Goal: Navigation & Orientation: Find specific page/section

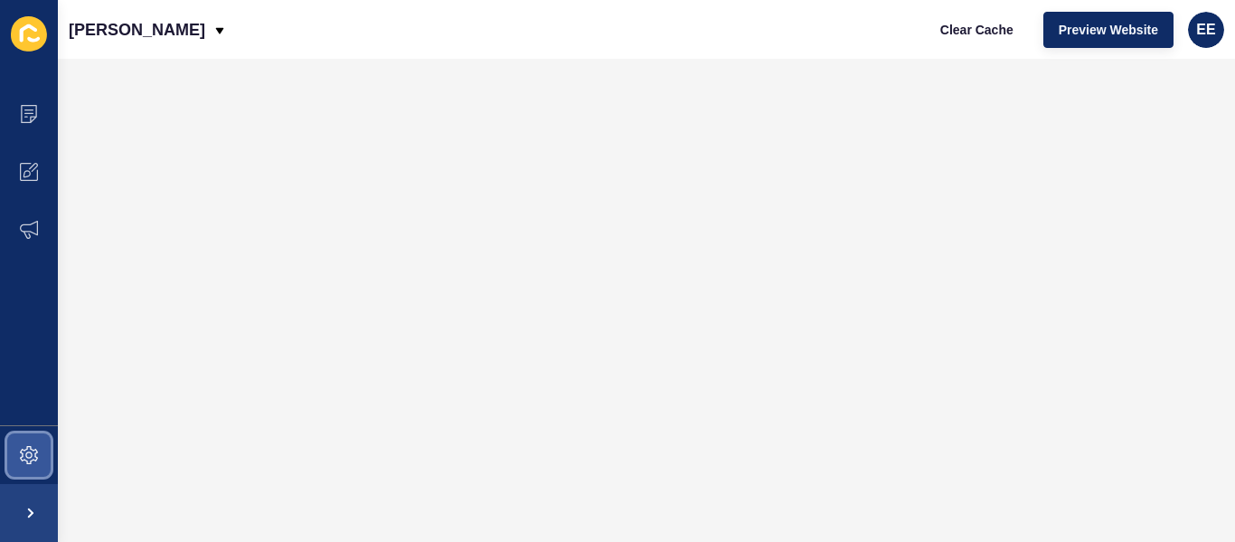
click at [37, 461] on icon at bounding box center [29, 455] width 18 height 18
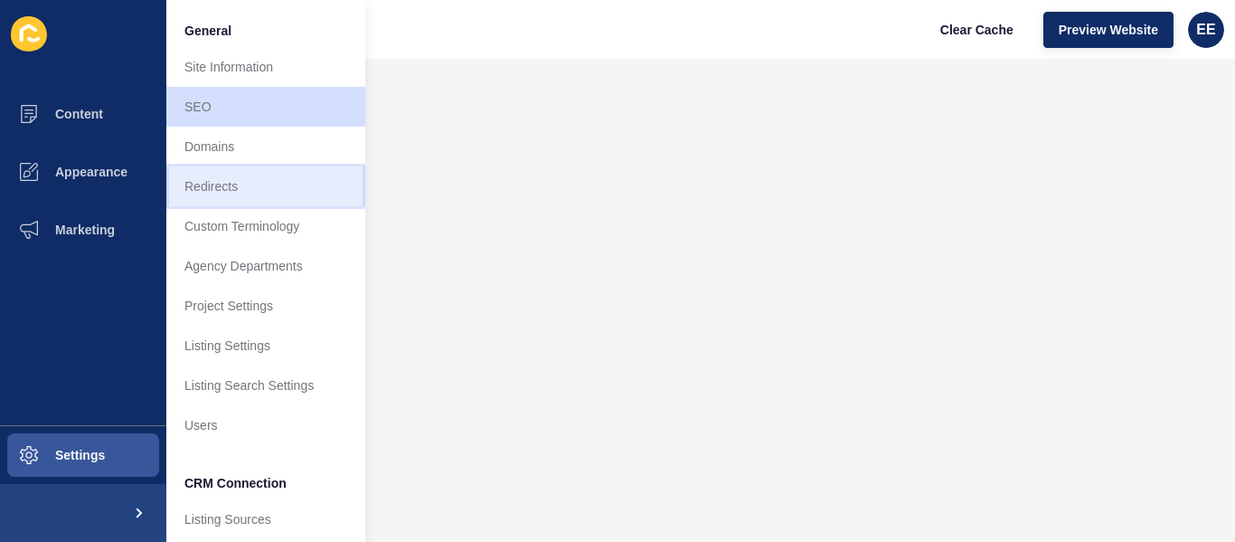
click at [279, 184] on link "Redirects" at bounding box center [265, 186] width 199 height 40
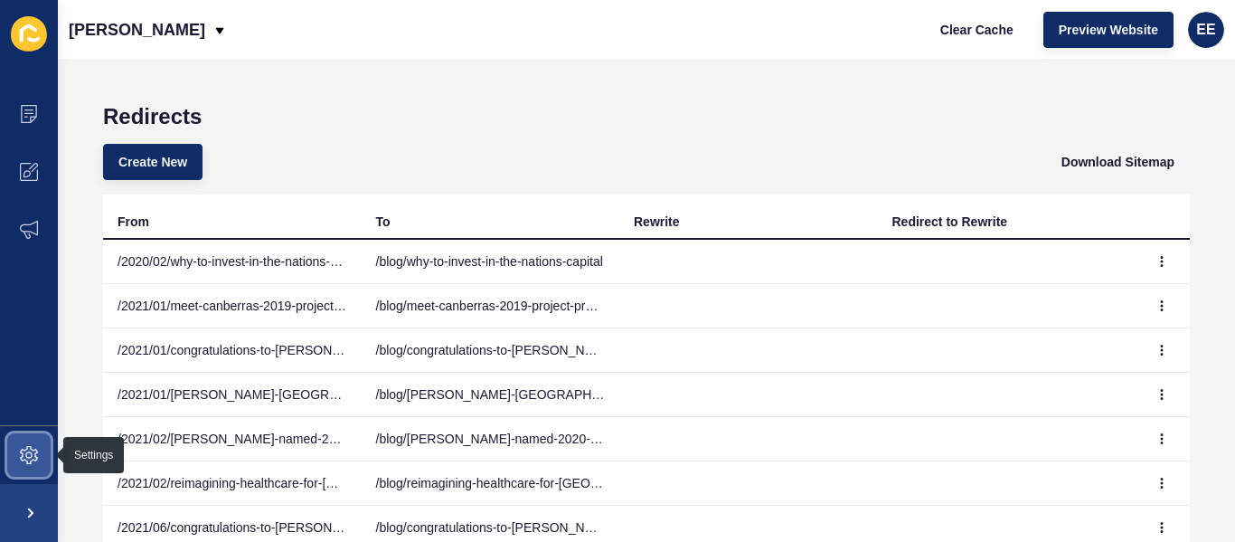
click at [40, 451] on span at bounding box center [29, 455] width 58 height 58
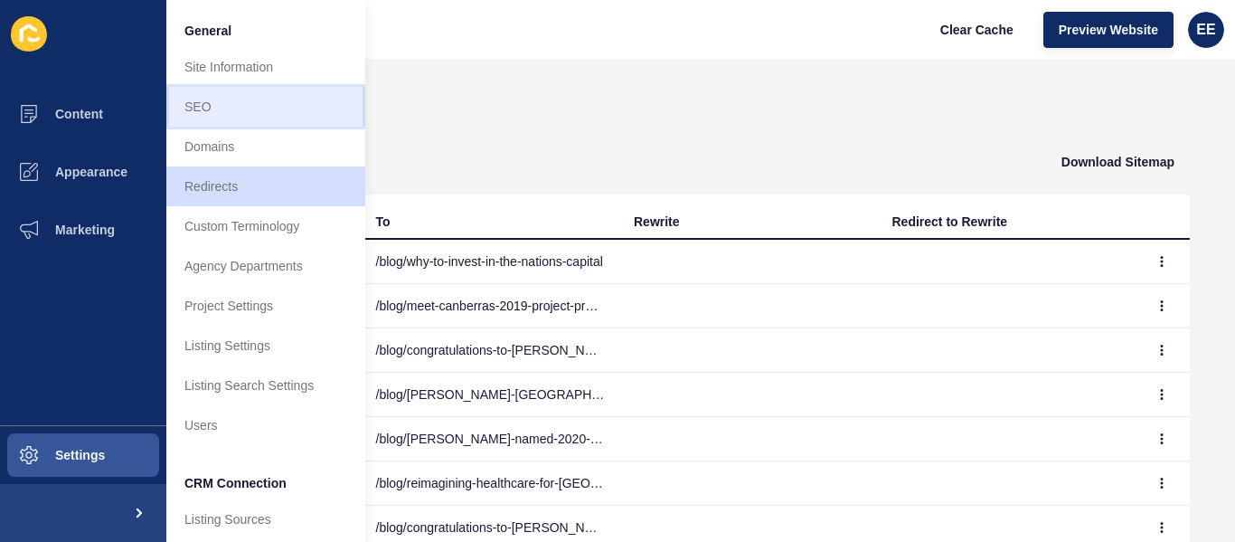
click at [216, 103] on link "SEO" at bounding box center [265, 107] width 199 height 40
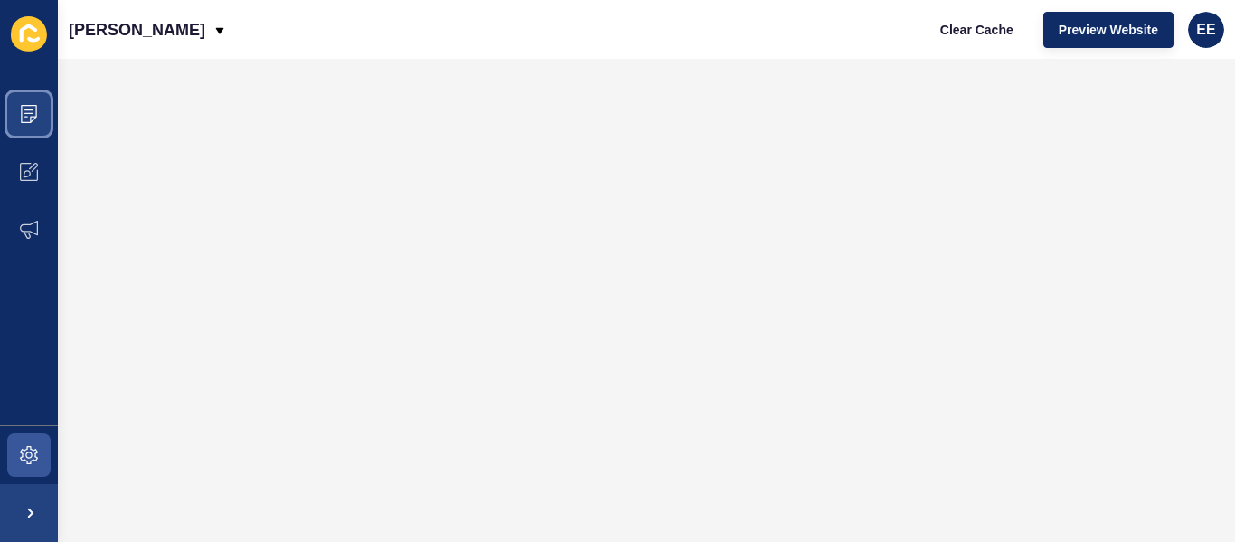
click at [19, 101] on span at bounding box center [29, 114] width 58 height 58
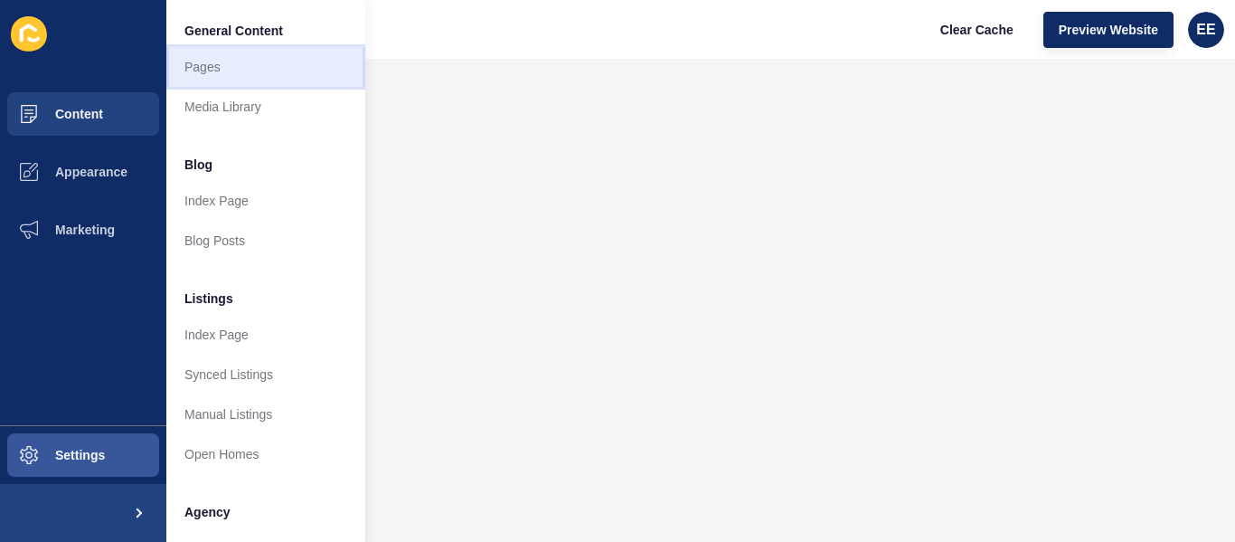
click at [175, 71] on link "Pages" at bounding box center [265, 67] width 199 height 40
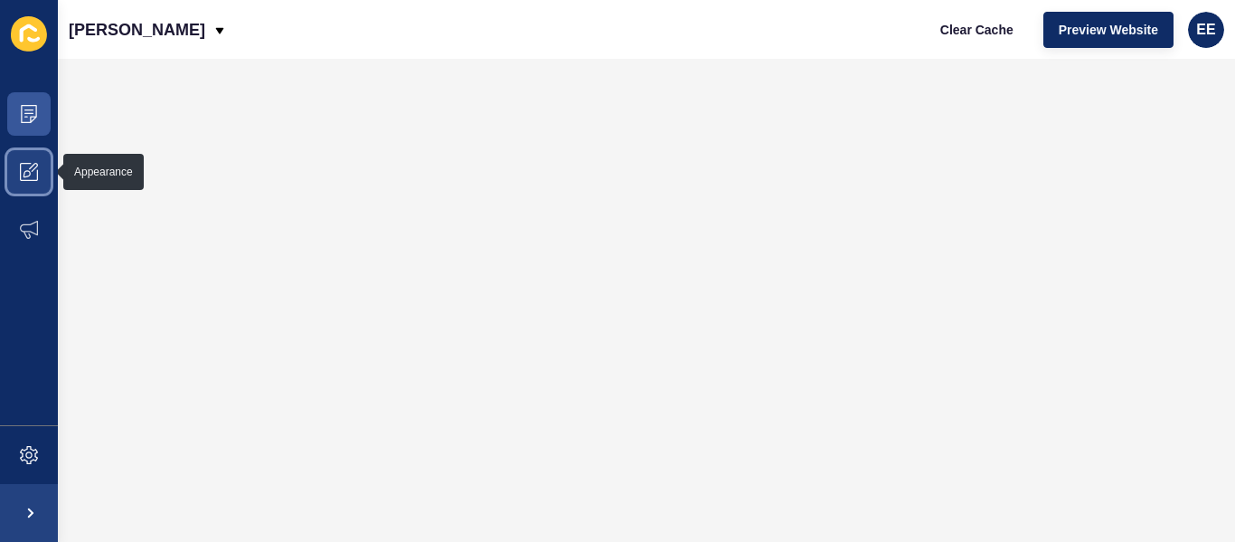
click at [31, 168] on icon at bounding box center [33, 167] width 9 height 9
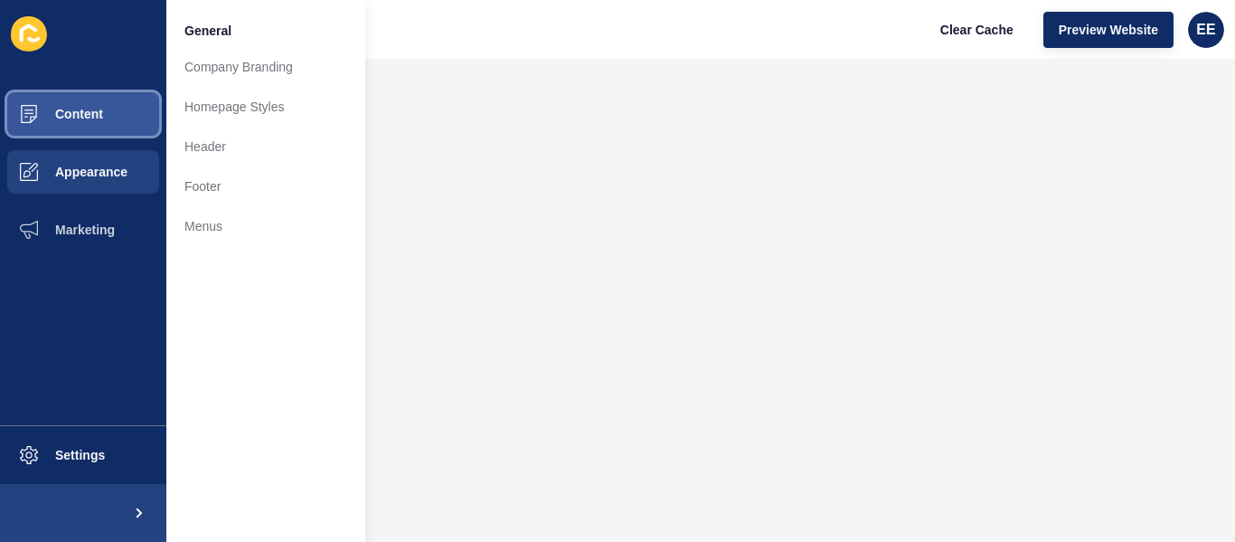
click at [117, 116] on button "Content" at bounding box center [83, 114] width 166 height 58
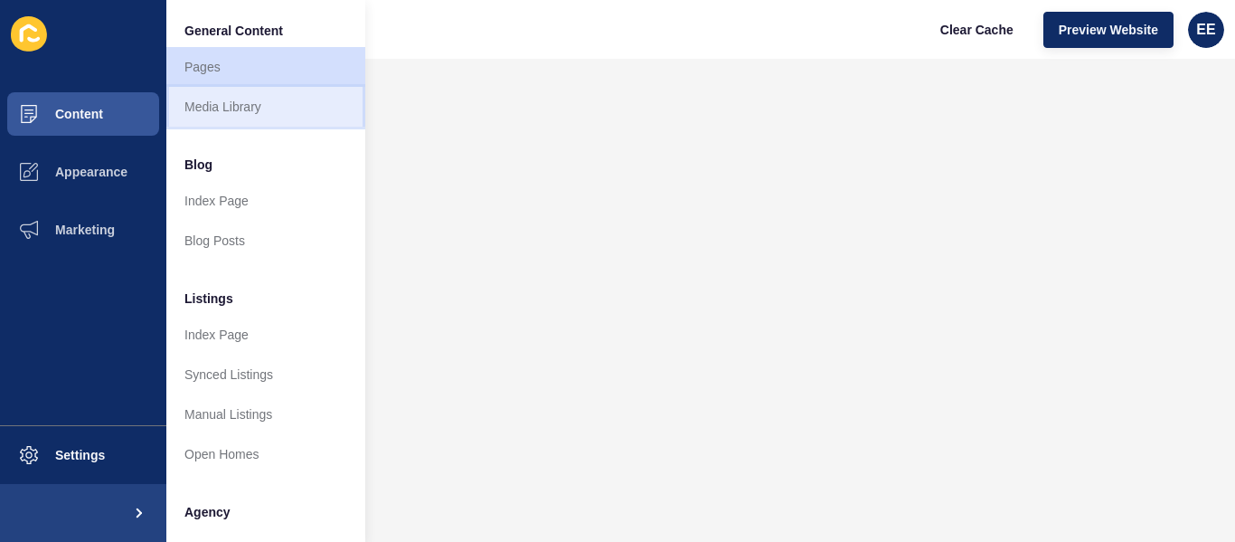
click at [223, 111] on link "Media Library" at bounding box center [265, 107] width 199 height 40
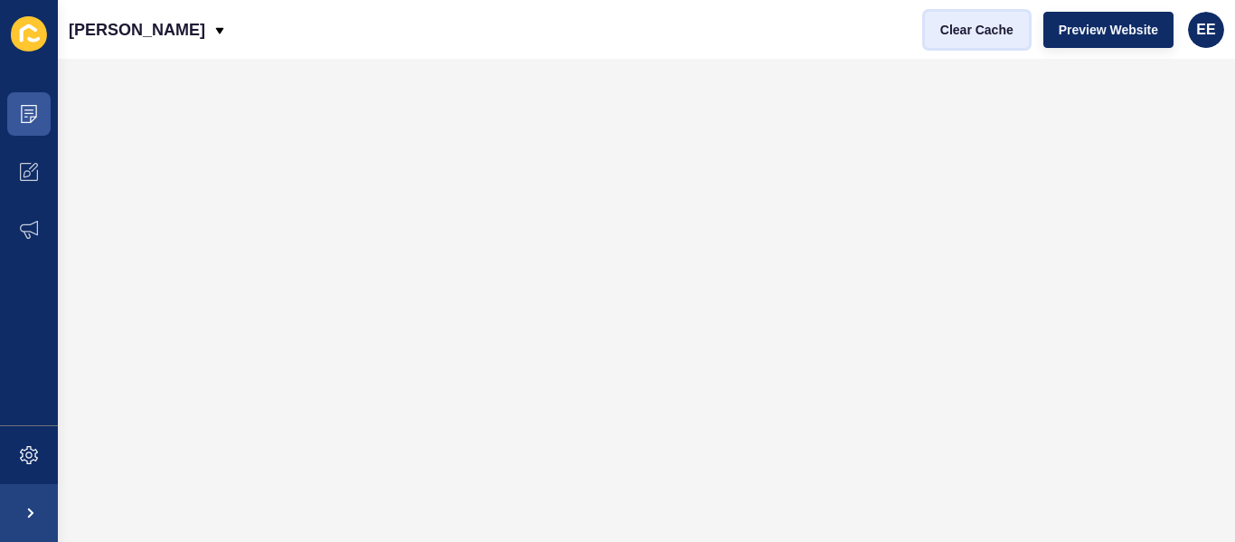
click at [969, 21] on span "Clear Cache" at bounding box center [976, 30] width 73 height 18
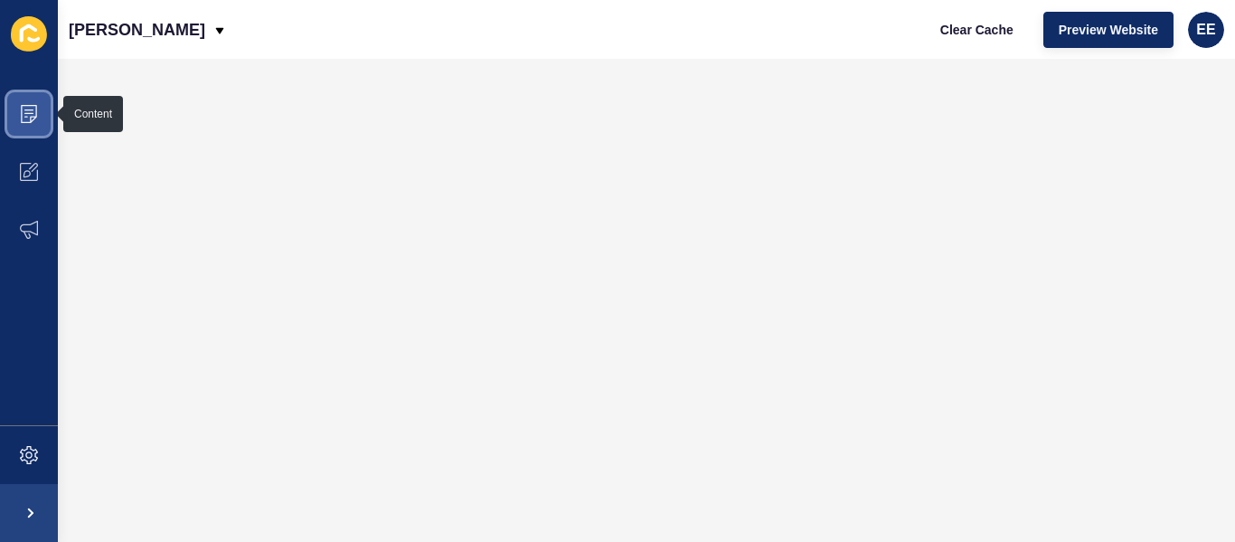
click at [43, 118] on span at bounding box center [29, 114] width 58 height 58
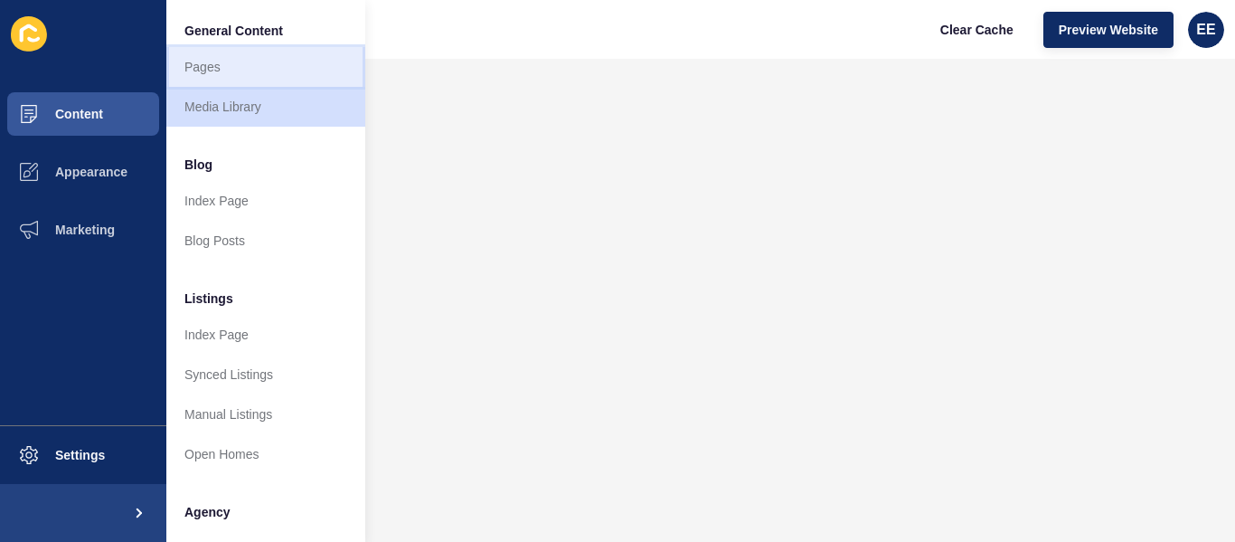
click at [200, 68] on link "Pages" at bounding box center [265, 67] width 199 height 40
